Goal: Task Accomplishment & Management: Use online tool/utility

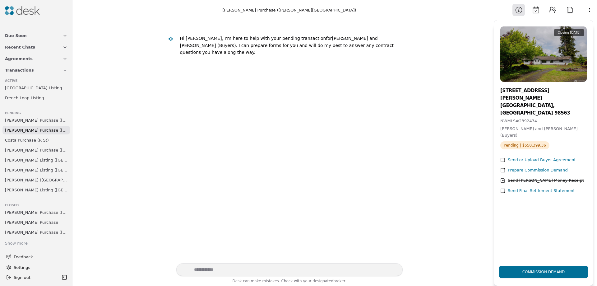
click at [26, 120] on span "[PERSON_NAME] Purchase ([GEOGRAPHIC_DATA])" at bounding box center [36, 120] width 63 height 7
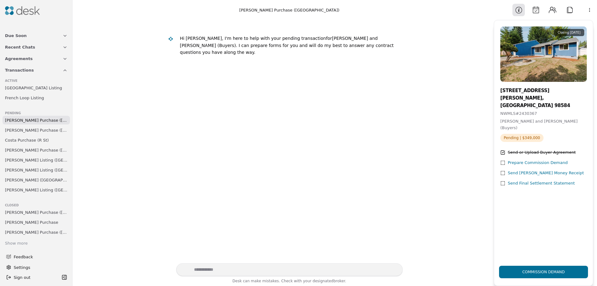
click at [526, 160] on div "Prepare Commission Demand" at bounding box center [538, 163] width 60 height 7
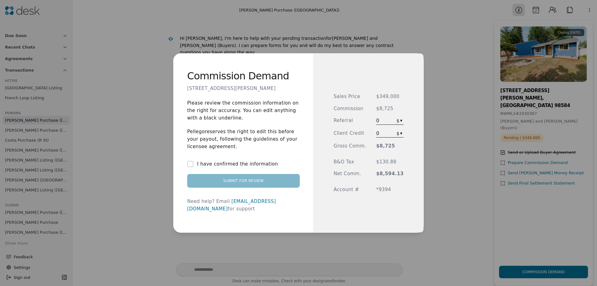
click at [194, 166] on button "I have confirmed the information" at bounding box center [190, 164] width 6 height 6
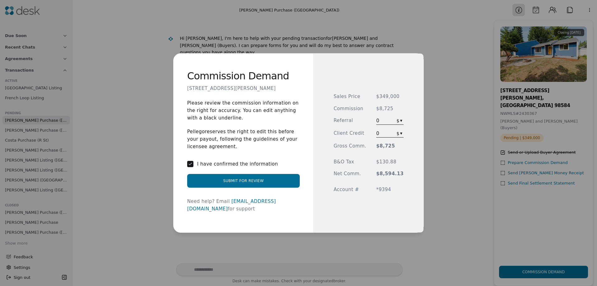
click at [251, 184] on button "Submit for Review" at bounding box center [243, 181] width 113 height 14
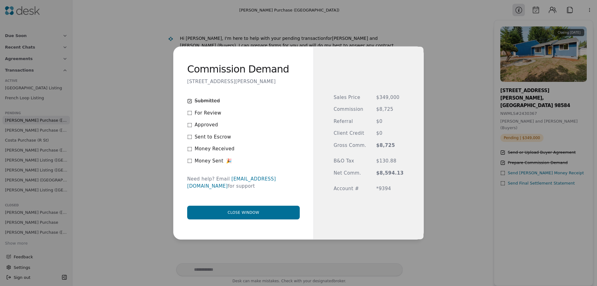
click at [238, 210] on button "Close window" at bounding box center [243, 213] width 113 height 14
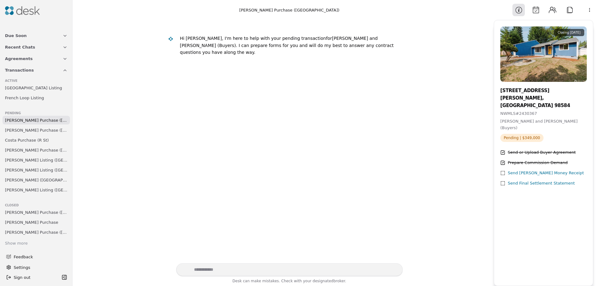
click at [28, 148] on span "[PERSON_NAME] Purchase ([GEOGRAPHIC_DATA])" at bounding box center [36, 150] width 63 height 7
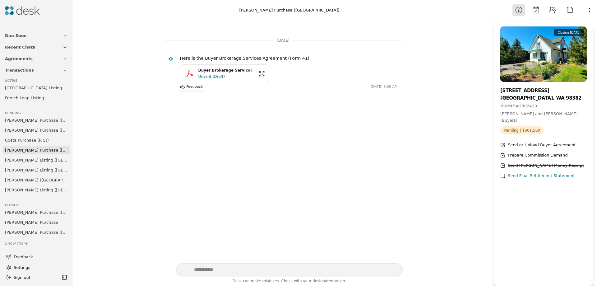
click at [24, 160] on span "[PERSON_NAME] Listing ([GEOGRAPHIC_DATA])" at bounding box center [36, 160] width 63 height 7
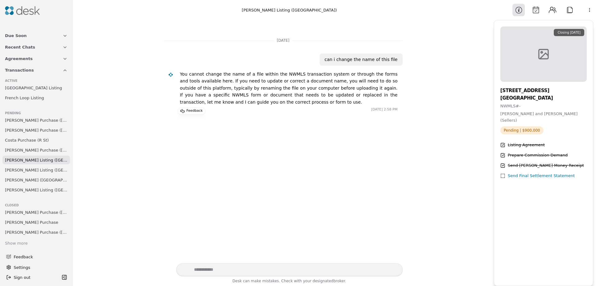
scroll to position [34, 0]
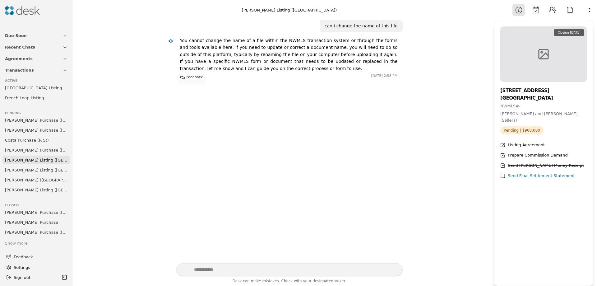
click at [33, 172] on span "[PERSON_NAME] Listing ([GEOGRAPHIC_DATA])" at bounding box center [36, 170] width 63 height 7
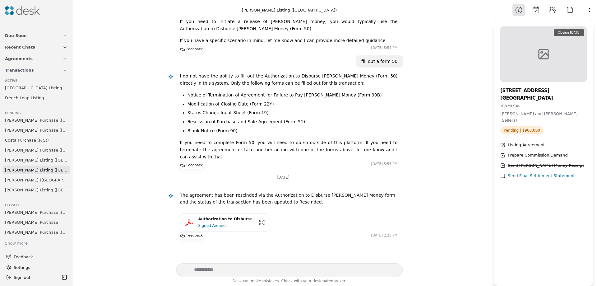
scroll to position [313, 0]
click at [28, 181] on span "[PERSON_NAME] ([GEOGRAPHIC_DATA])" at bounding box center [36, 180] width 63 height 7
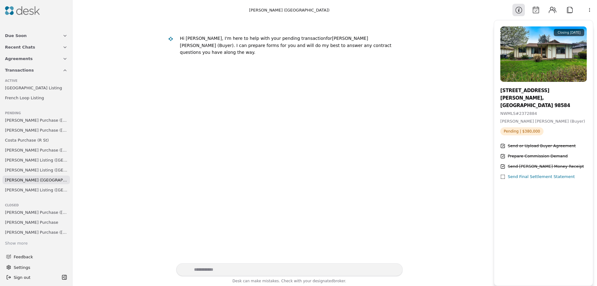
click at [28, 190] on span "[PERSON_NAME] Listing ([GEOGRAPHIC_DATA])" at bounding box center [36, 190] width 63 height 7
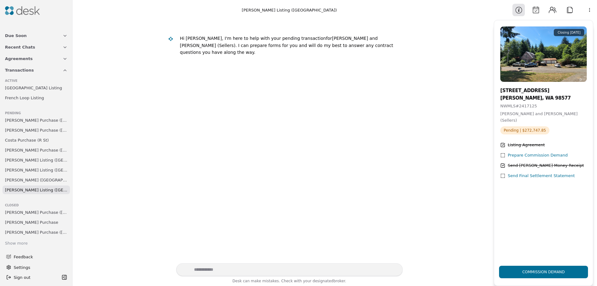
click at [531, 152] on div "Prepare Commission Demand" at bounding box center [538, 155] width 60 height 7
